Goal: Task Accomplishment & Management: Manage account settings

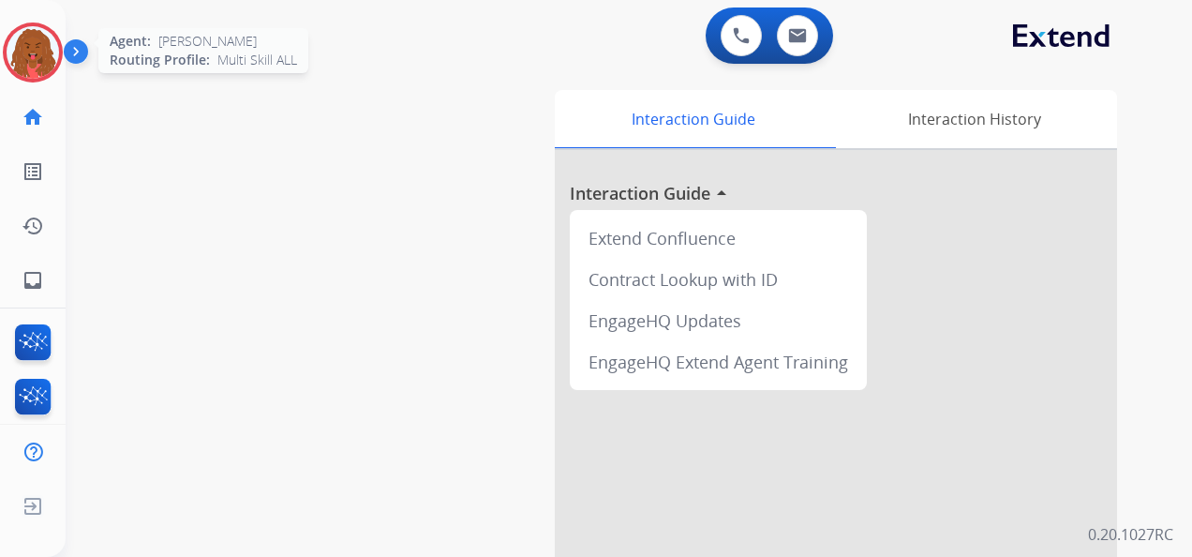
click at [30, 38] on img at bounding box center [33, 52] width 52 height 52
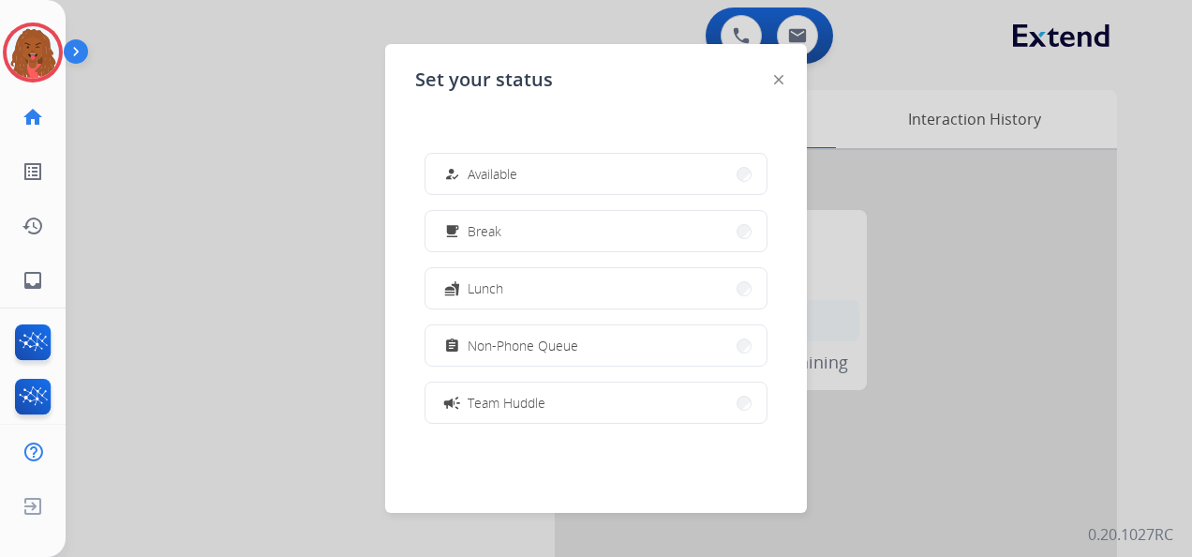
click at [618, 336] on button "assignment Non-Phone Queue" at bounding box center [596, 345] width 341 height 40
